Goal: Task Accomplishment & Management: Complete application form

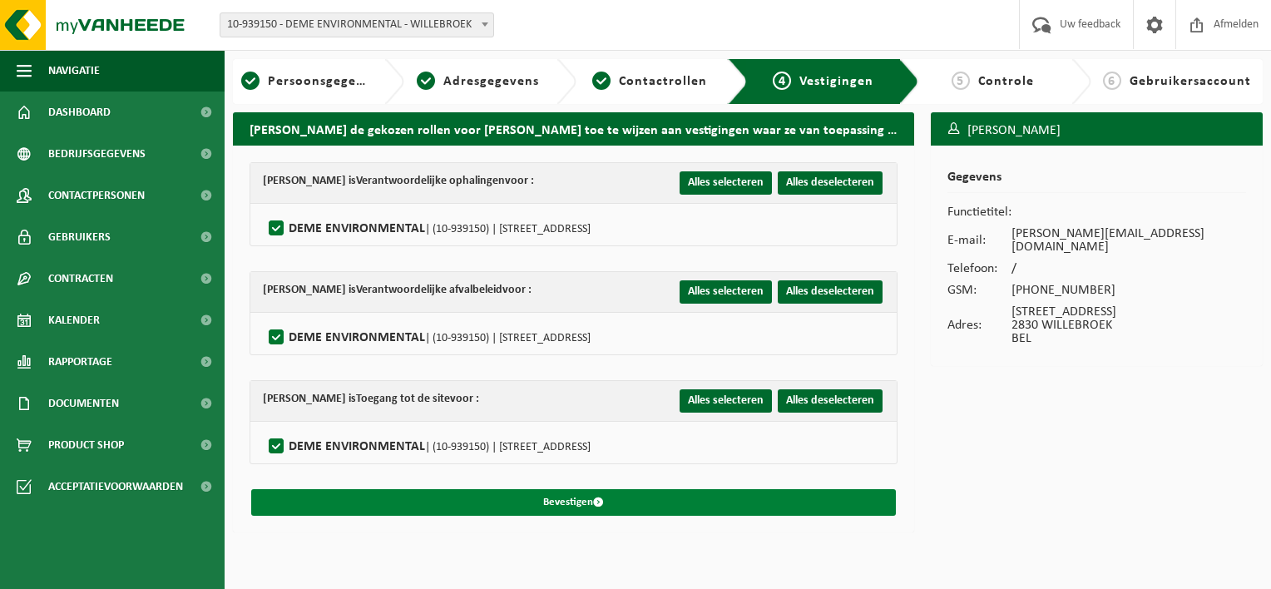
click at [597, 497] on span "submit" at bounding box center [598, 502] width 11 height 11
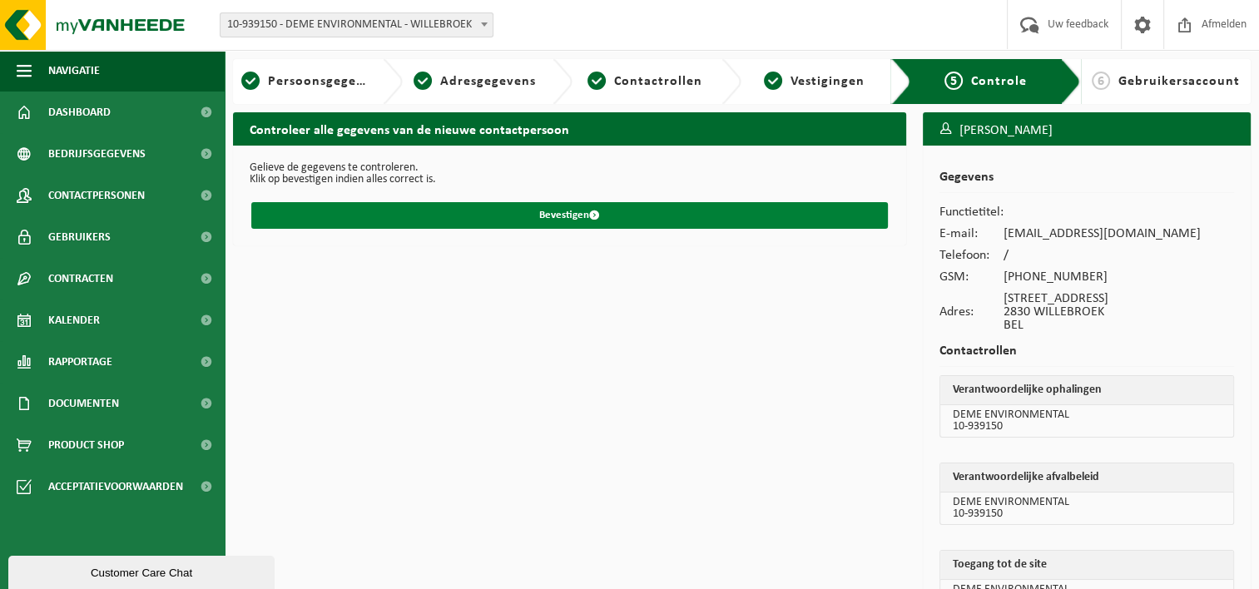
click at [600, 215] on button "Bevestigen" at bounding box center [569, 215] width 636 height 27
